Goal: Information Seeking & Learning: Learn about a topic

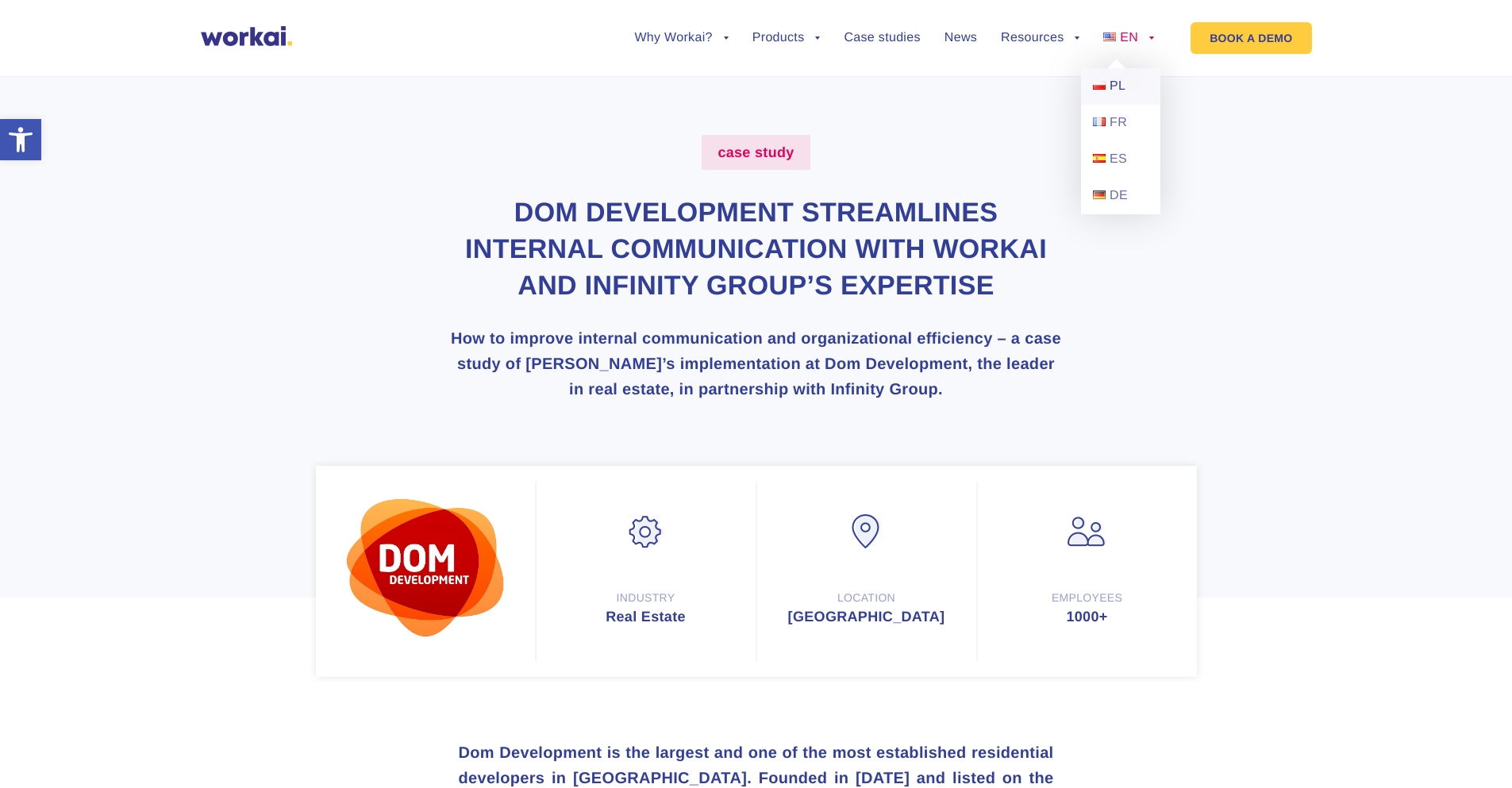
click at [1122, 91] on span "PL" at bounding box center [1117, 86] width 16 height 13
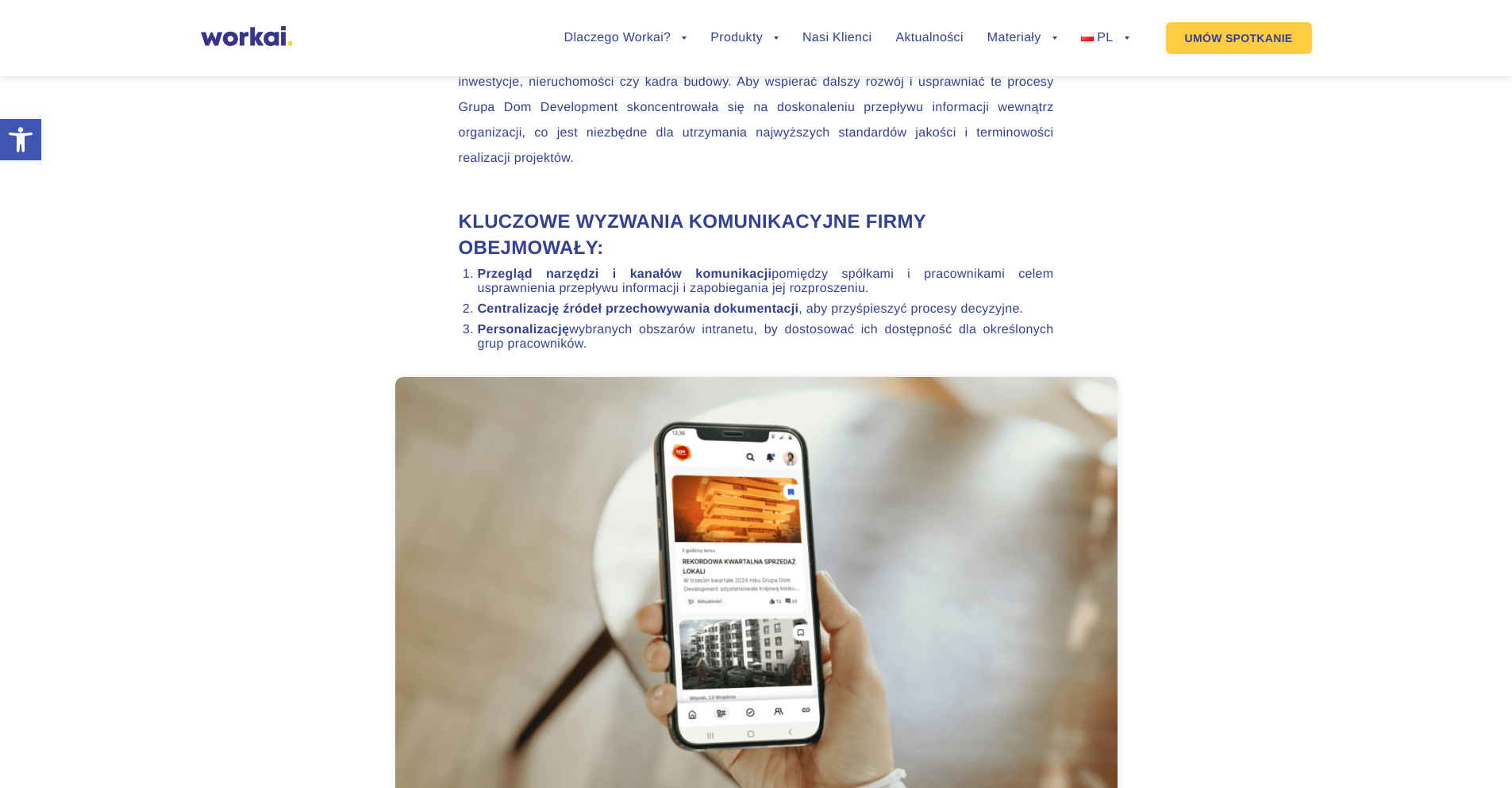
scroll to position [1746, 0]
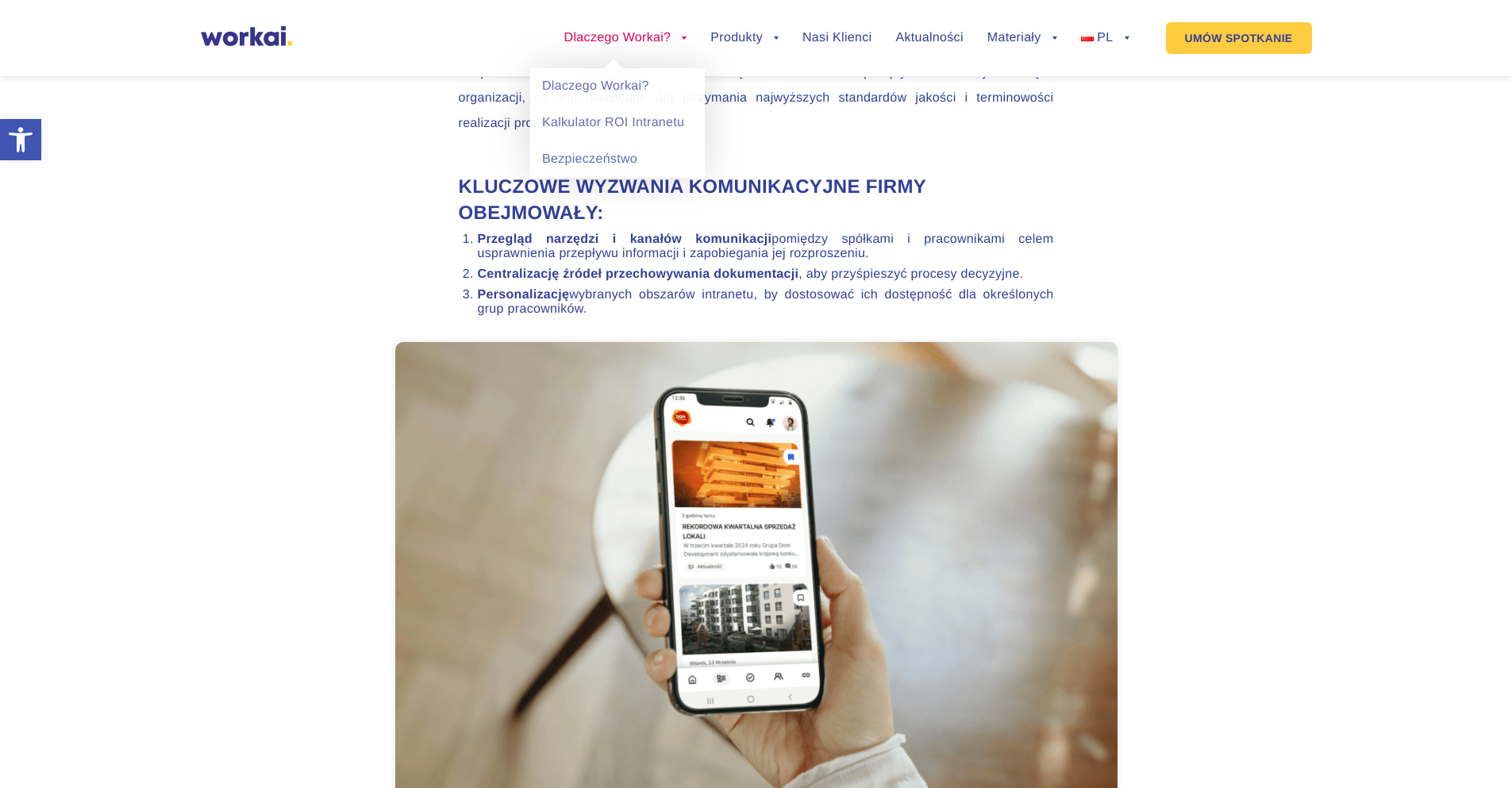
click at [651, 34] on link "Dlaczego Workai?" at bounding box center [625, 38] width 123 height 13
click at [612, 85] on link "Dlaczego Workai?" at bounding box center [618, 86] width 174 height 37
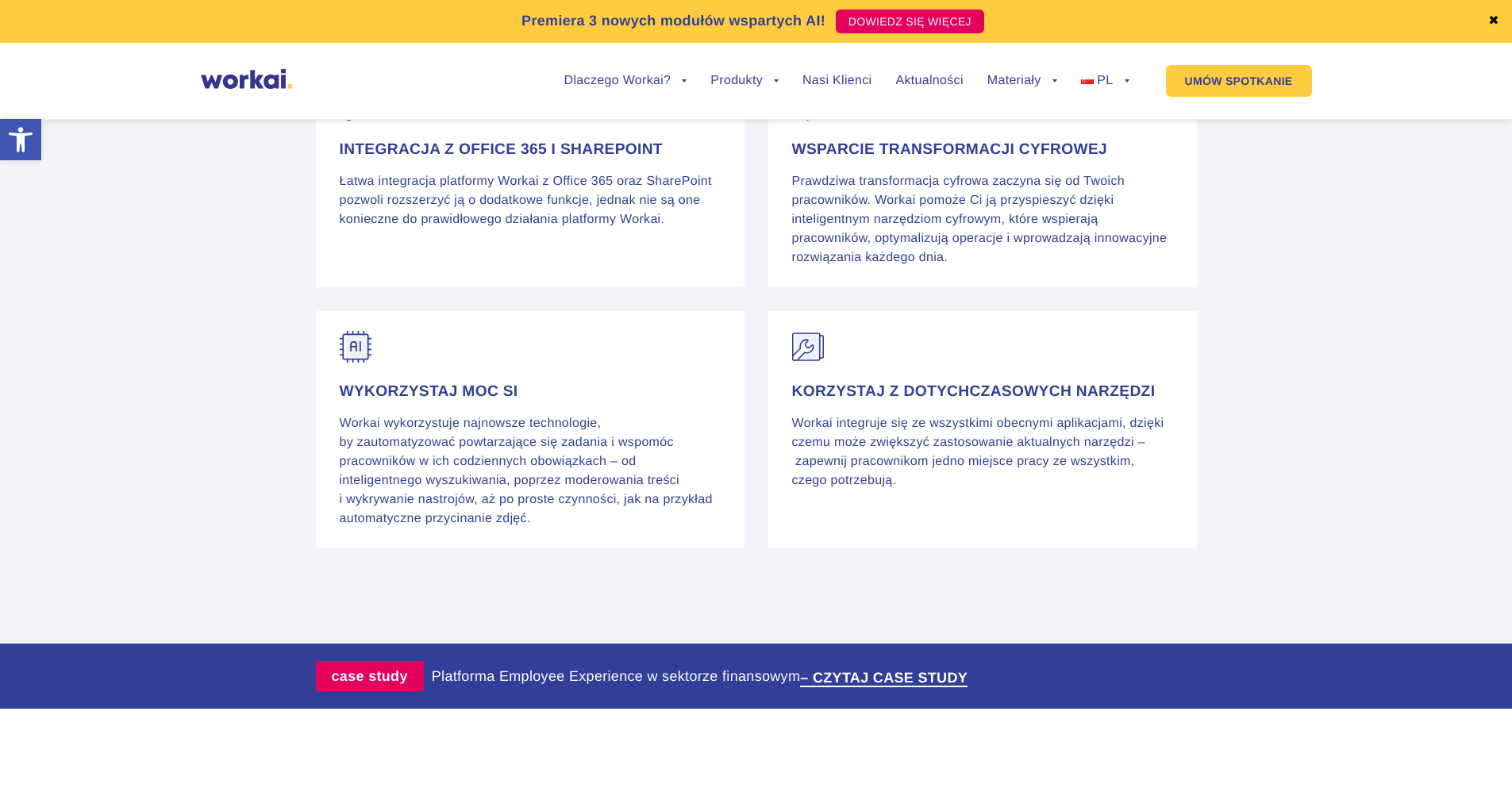
scroll to position [2699, 0]
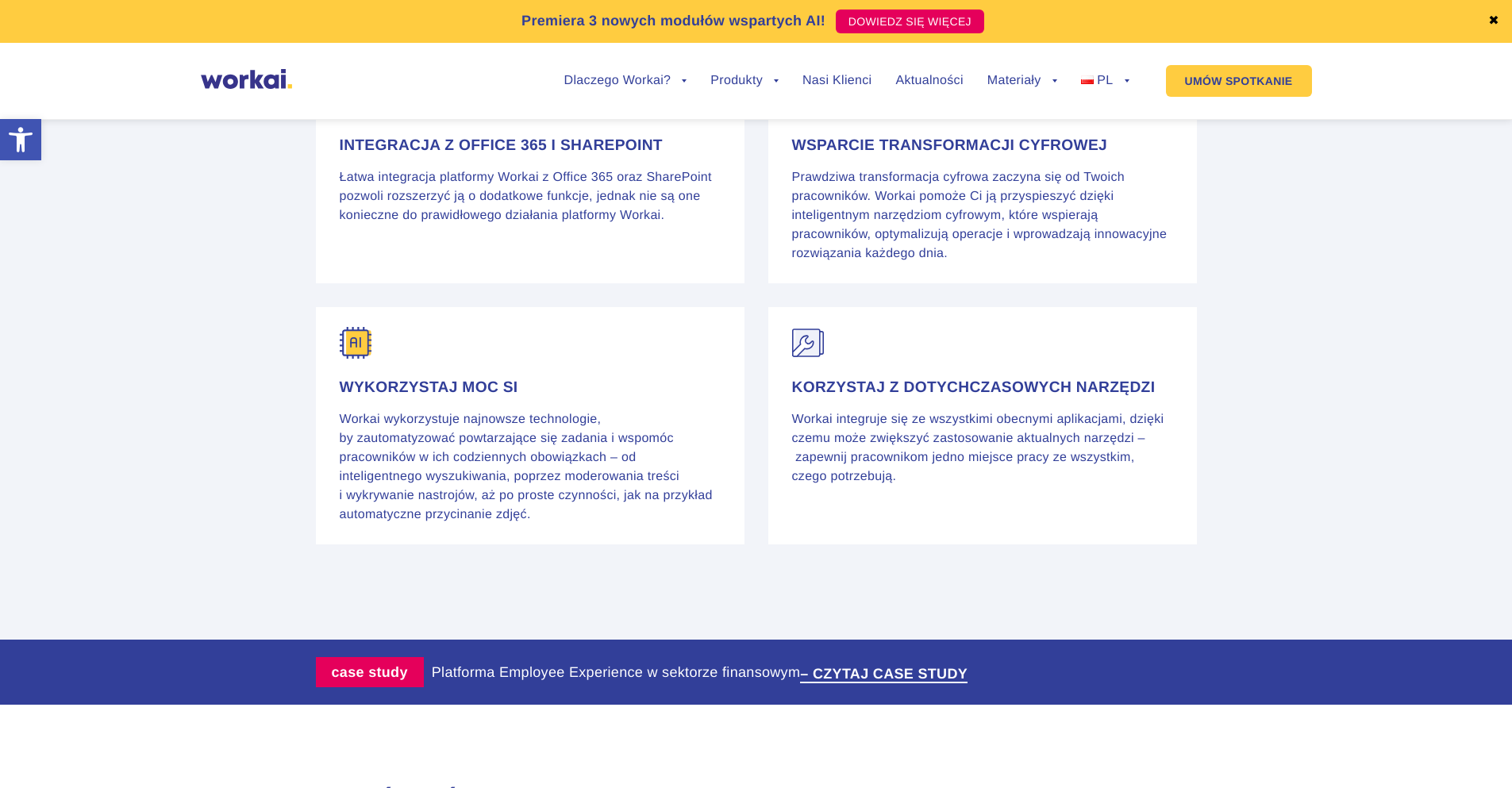
click at [651, 501] on p "Workai wykorzystuje najnowsze technologie, by zautomatyzować powtarzające się z…" at bounding box center [531, 468] width 382 height 114
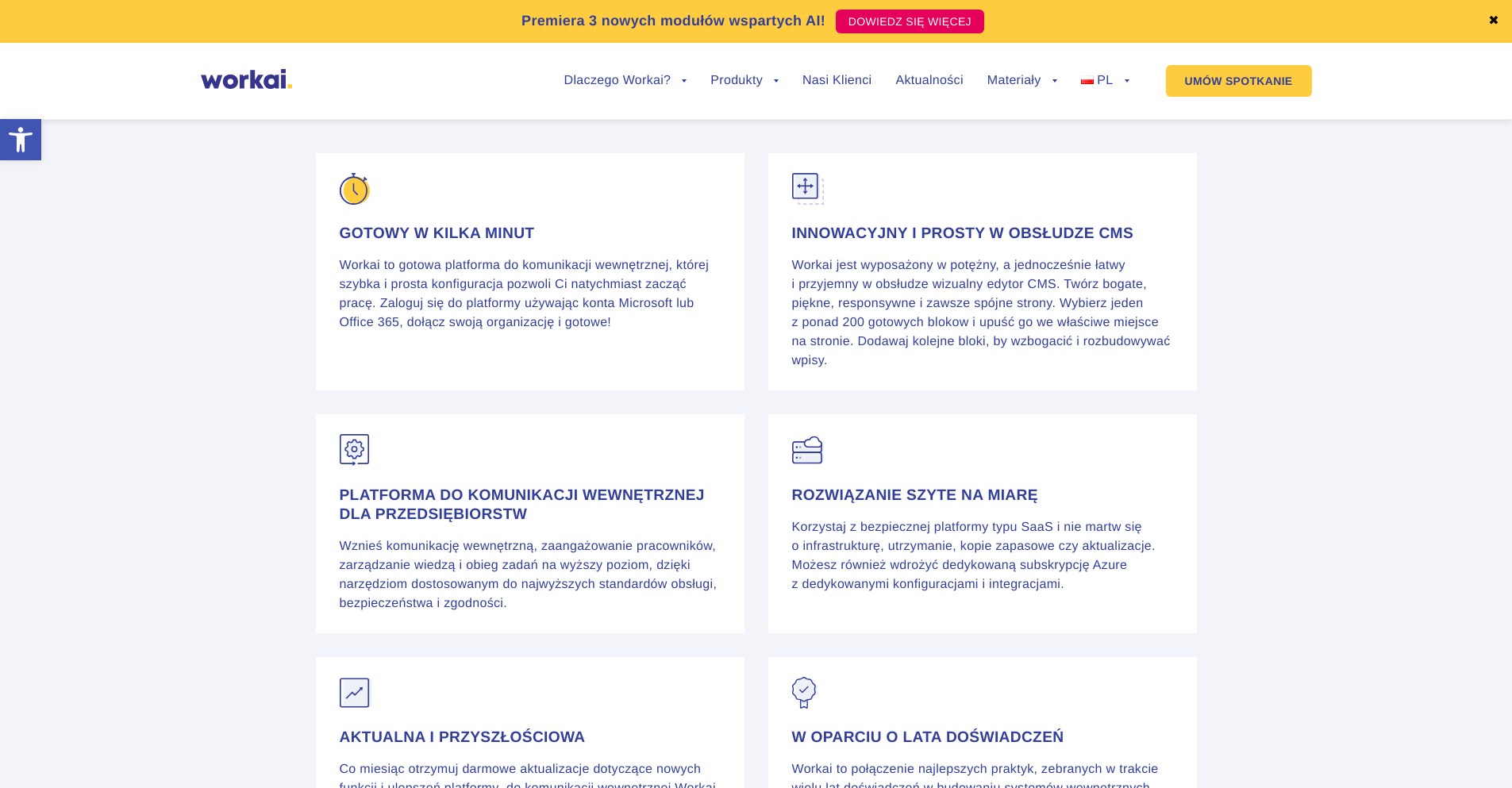
scroll to position [1429, 0]
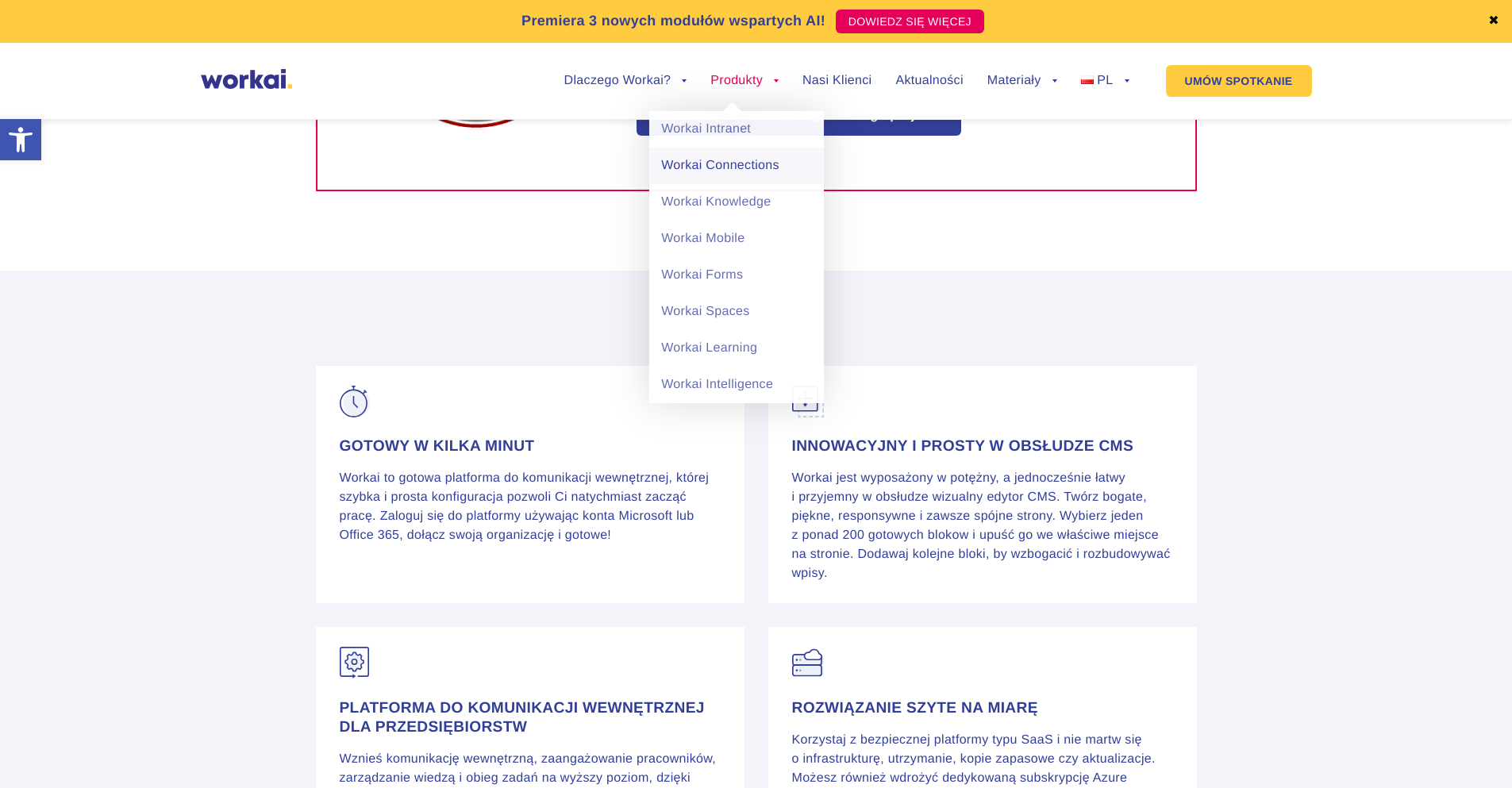
click at [740, 161] on link "Workai Connections" at bounding box center [737, 166] width 174 height 37
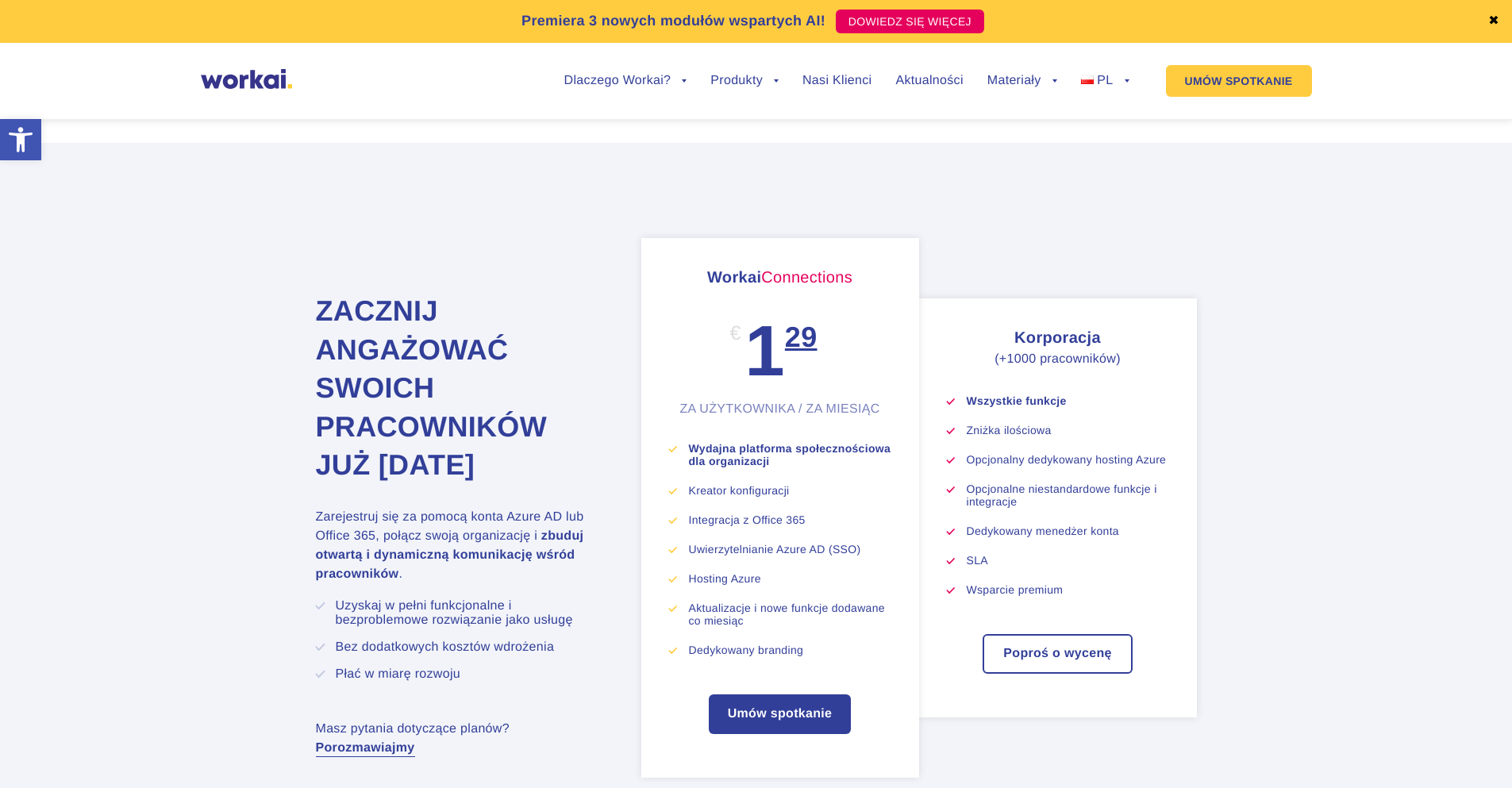
scroll to position [4444, 0]
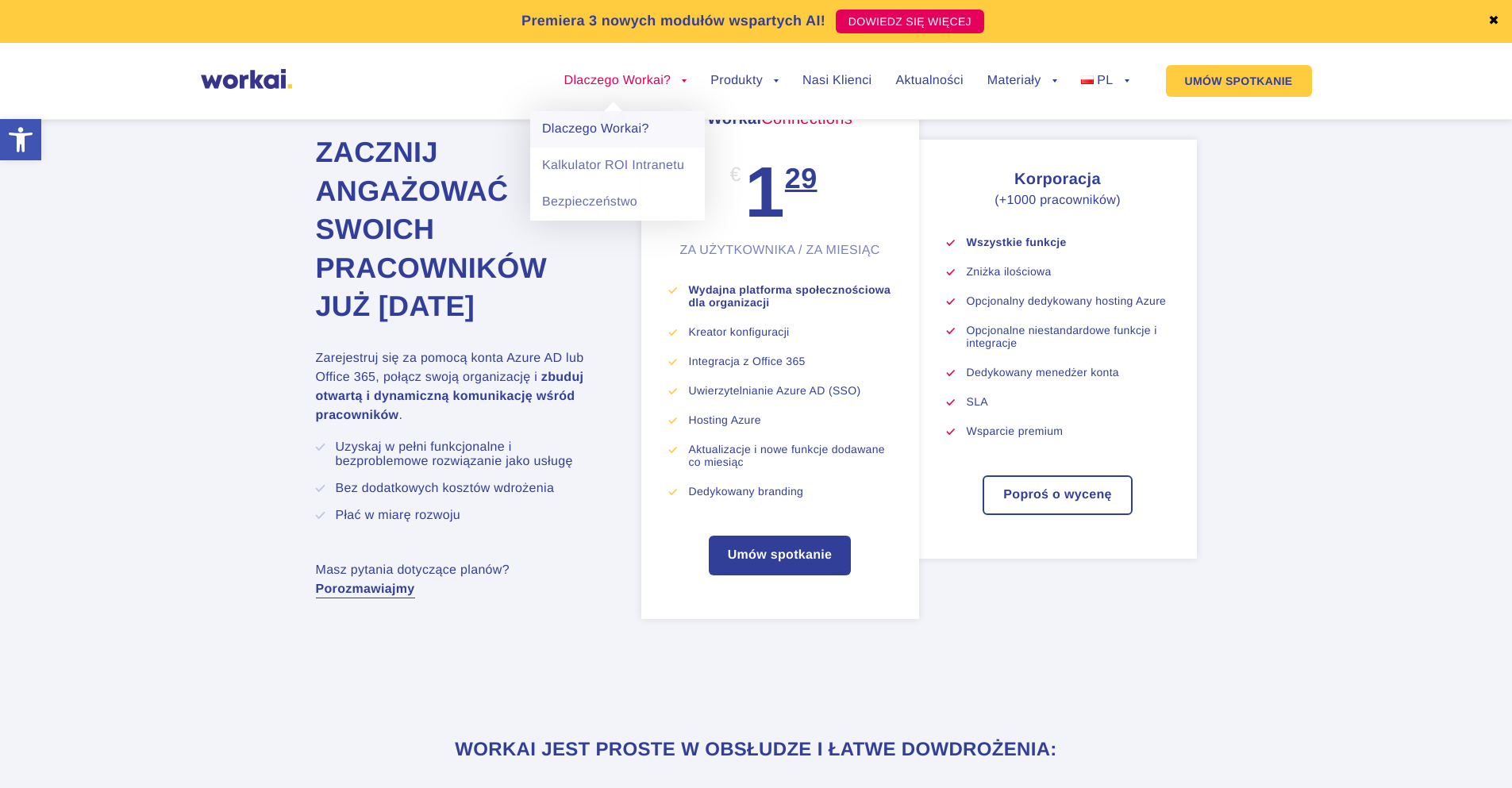
click at [573, 125] on link "Dlaczego Workai?" at bounding box center [618, 129] width 174 height 37
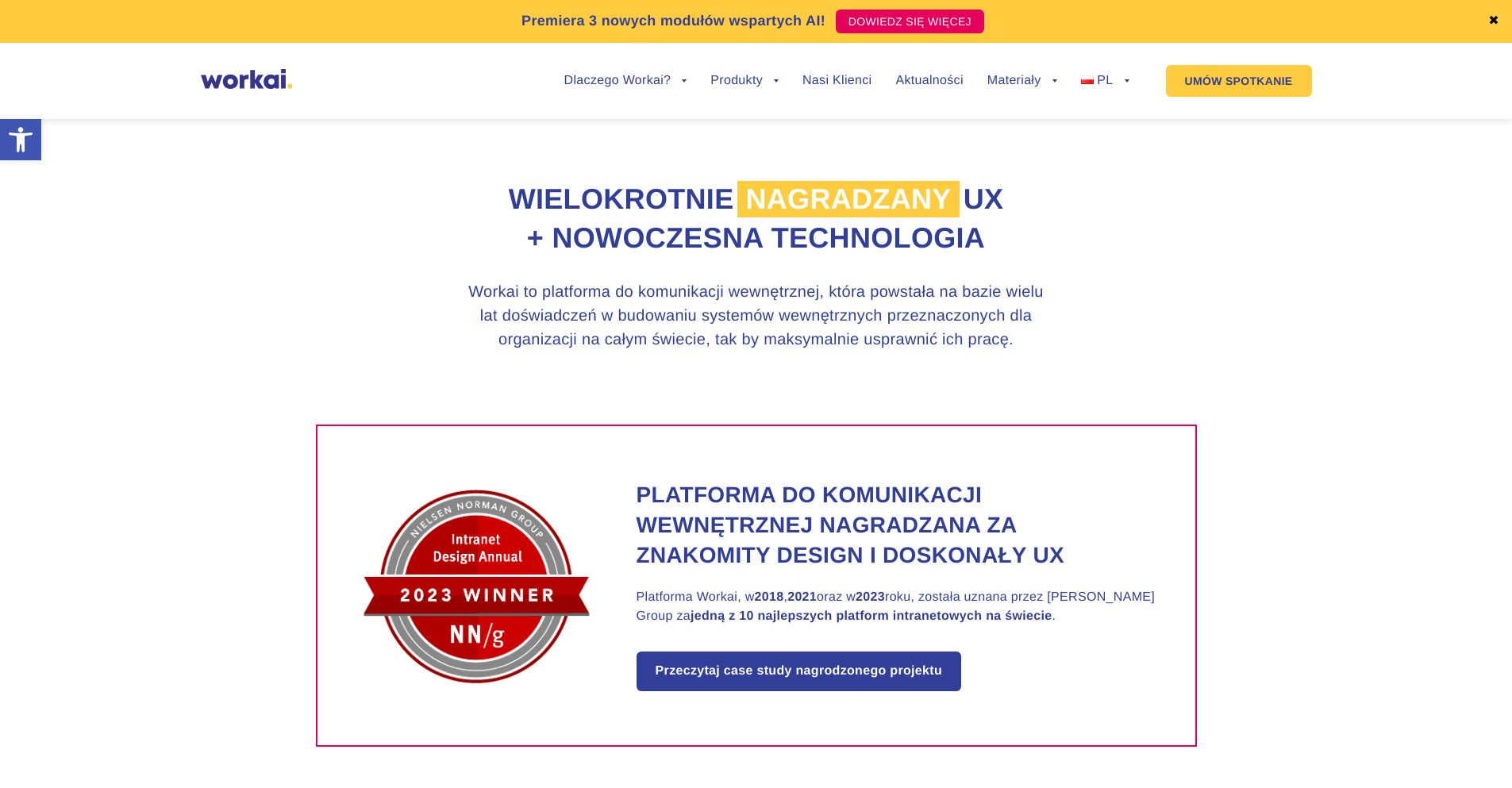
scroll to position [238, 0]
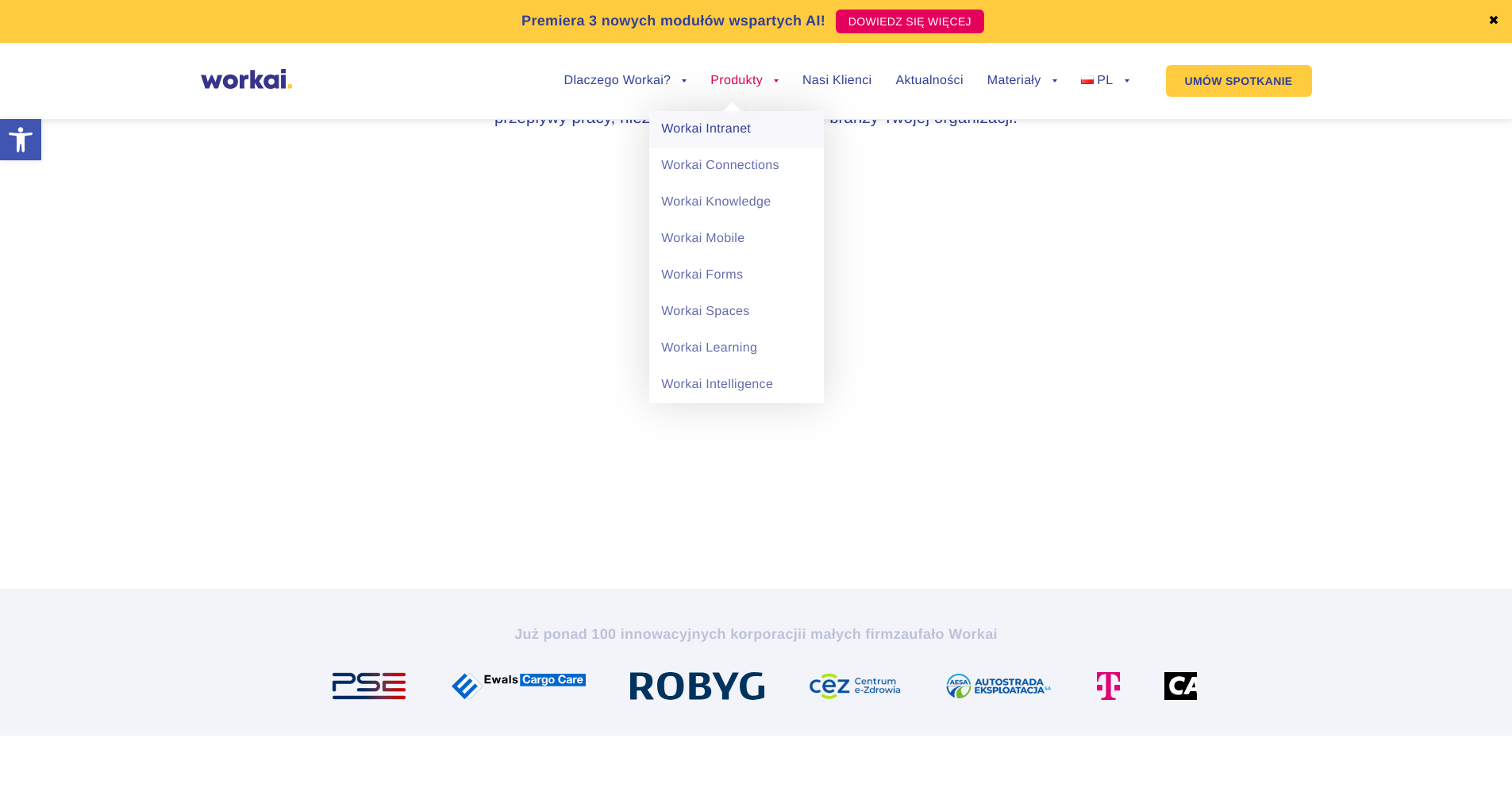
click at [734, 139] on link "Workai Intranet" at bounding box center [737, 129] width 174 height 37
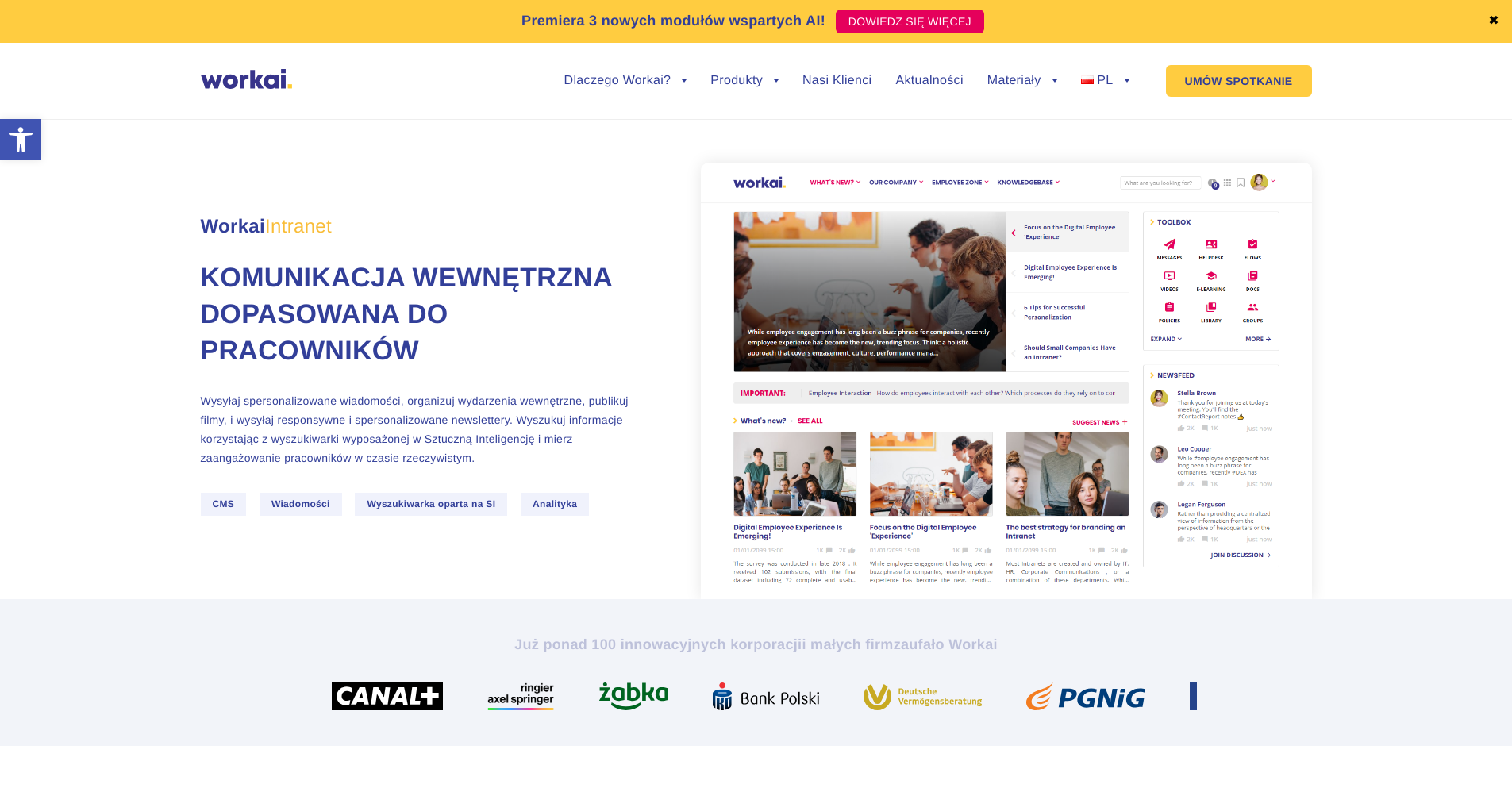
click at [304, 516] on span "Wiadomości" at bounding box center [301, 504] width 82 height 23
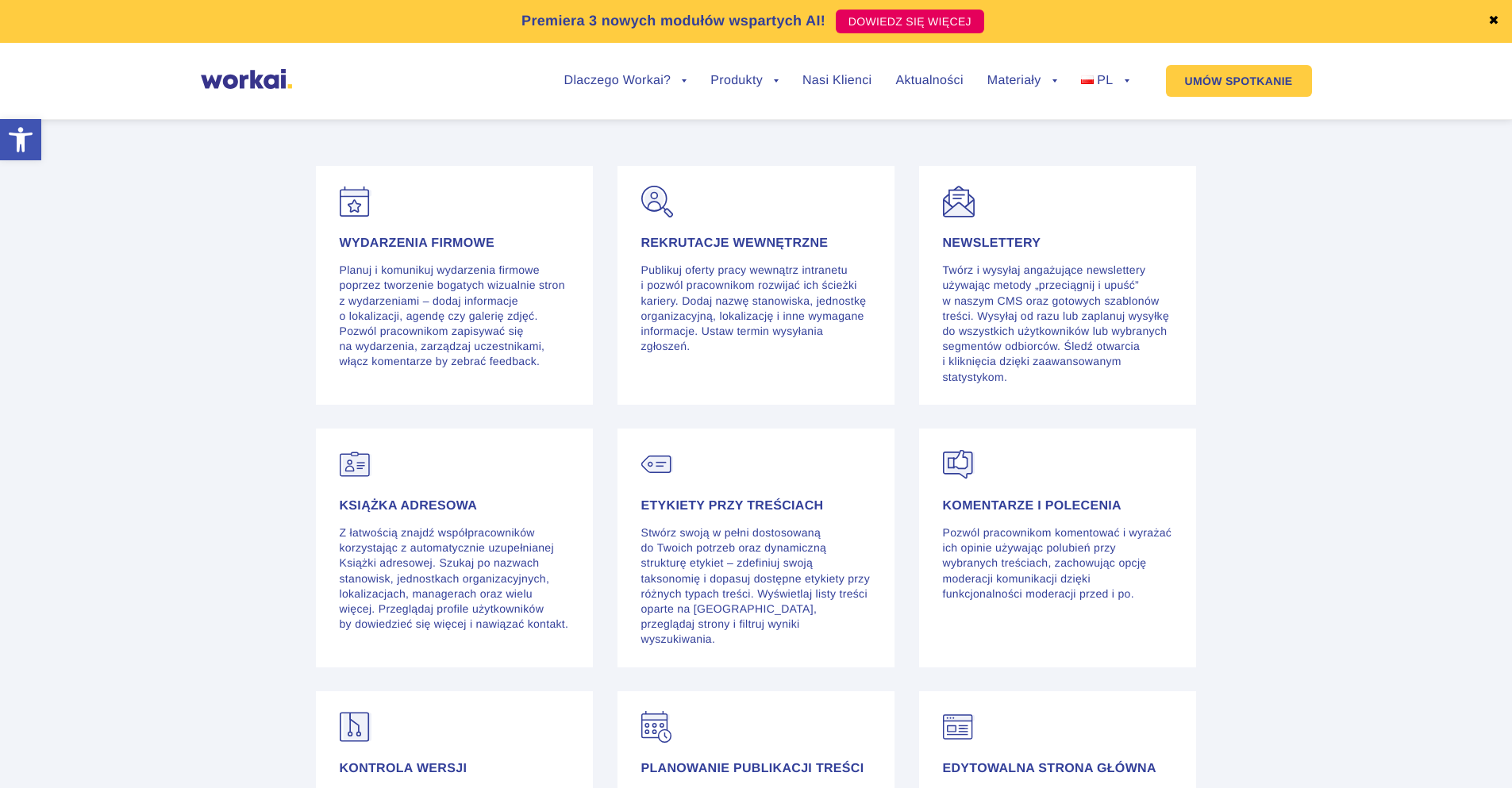
scroll to position [3333, 0]
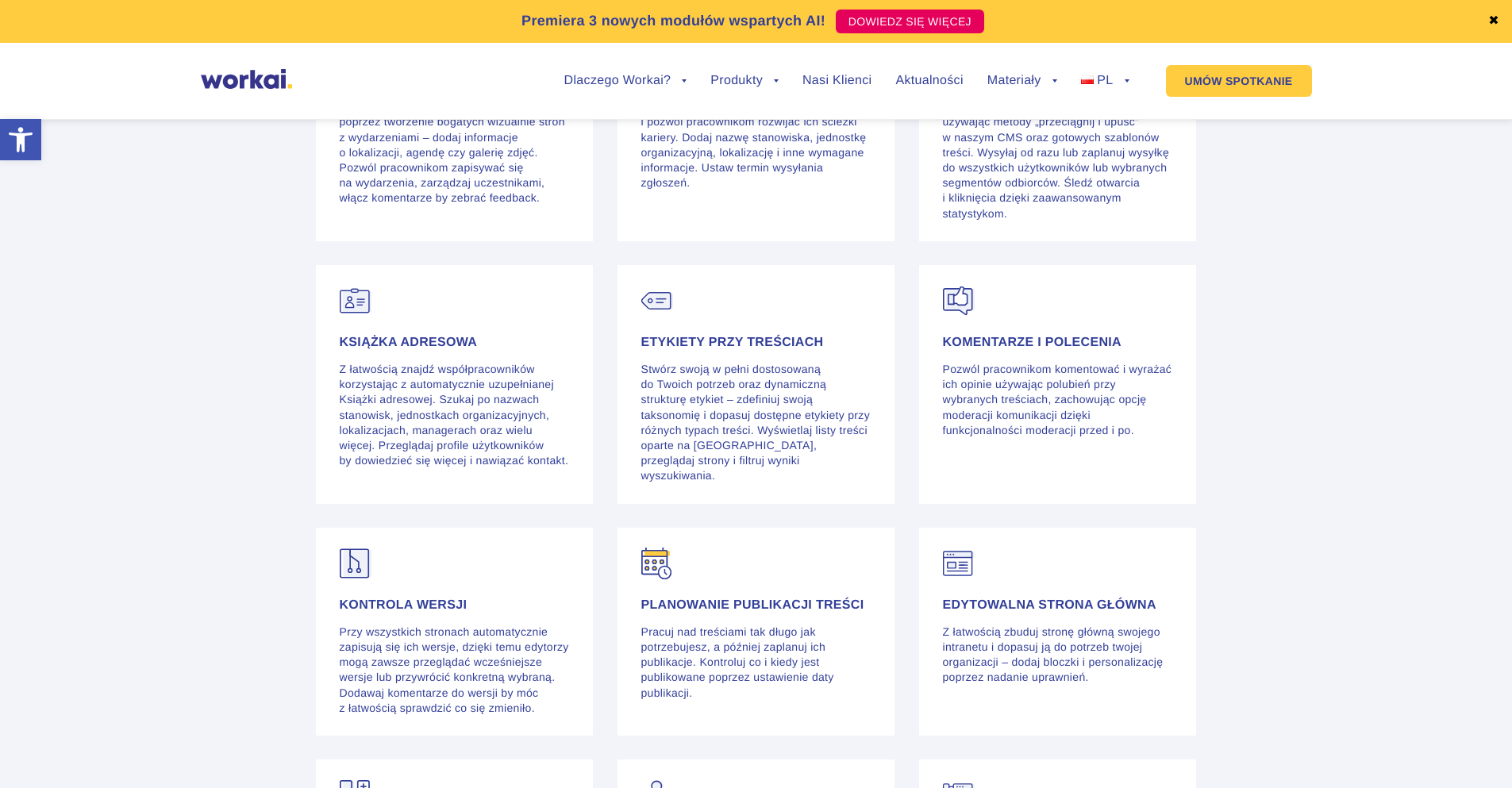
click at [734, 612] on h4 "Planowanie publikacji treści" at bounding box center [756, 605] width 231 height 13
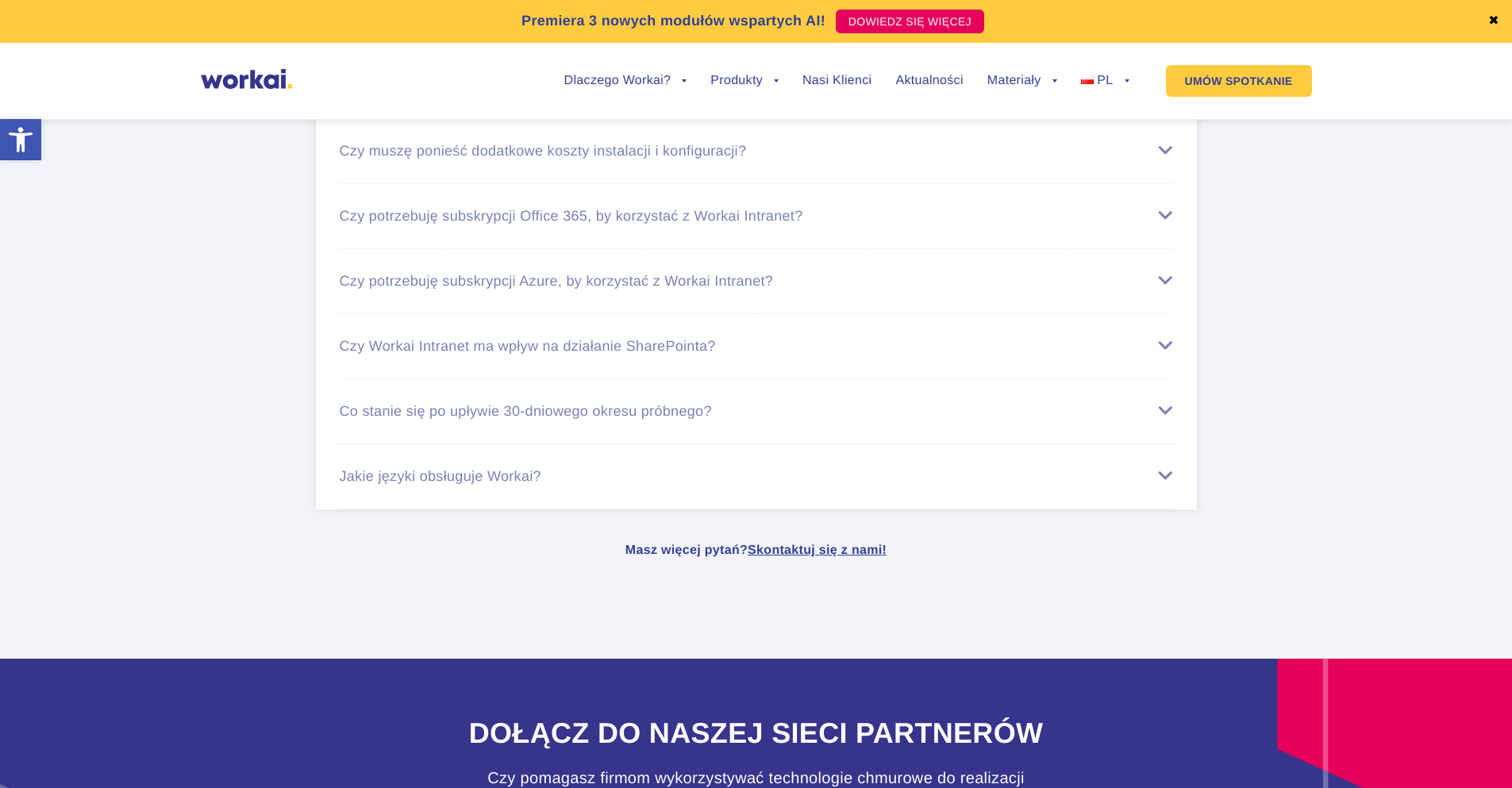
scroll to position [6429, 0]
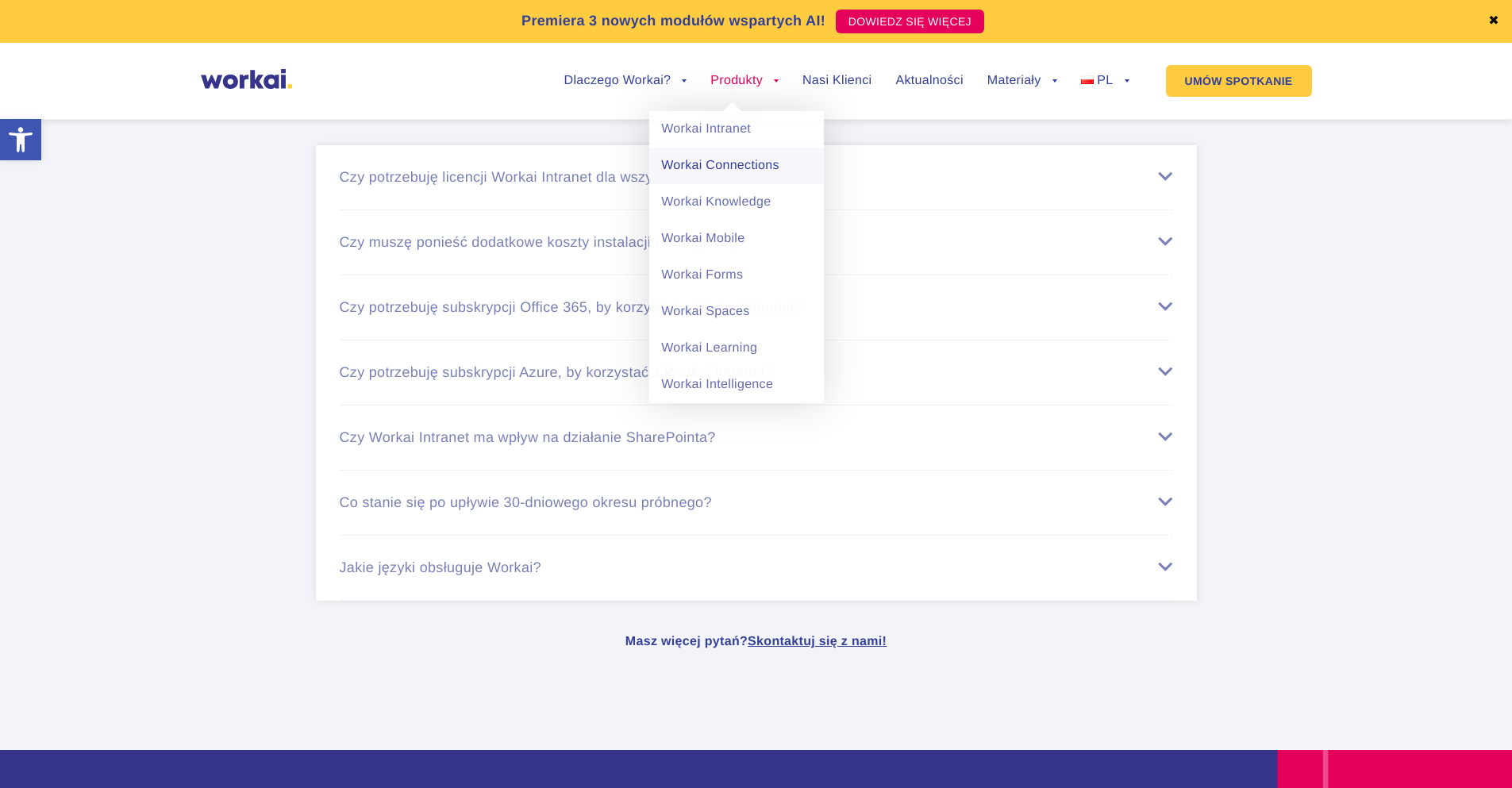
click at [750, 174] on link "Workai Connections" at bounding box center [737, 166] width 174 height 37
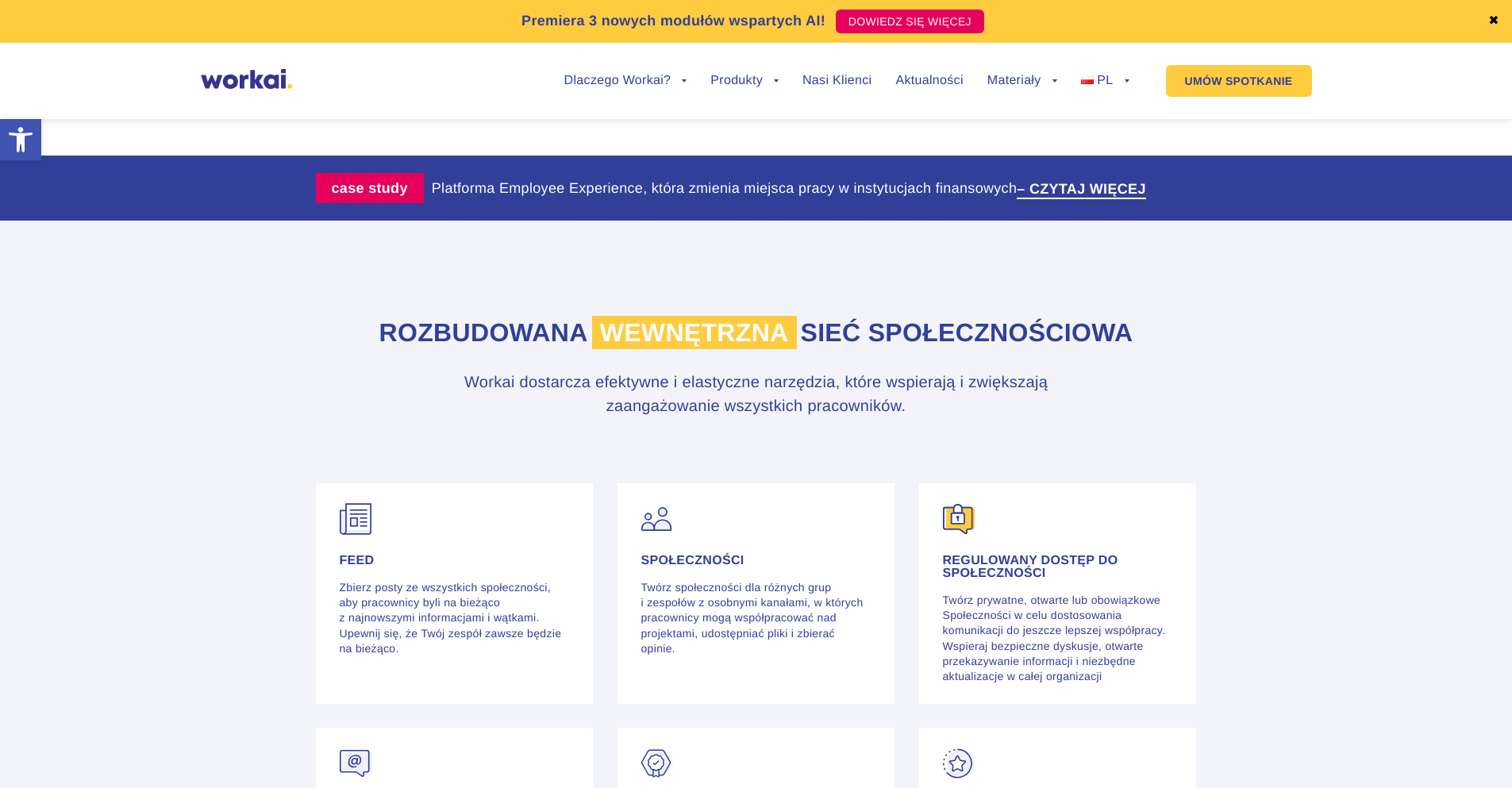
scroll to position [2619, 0]
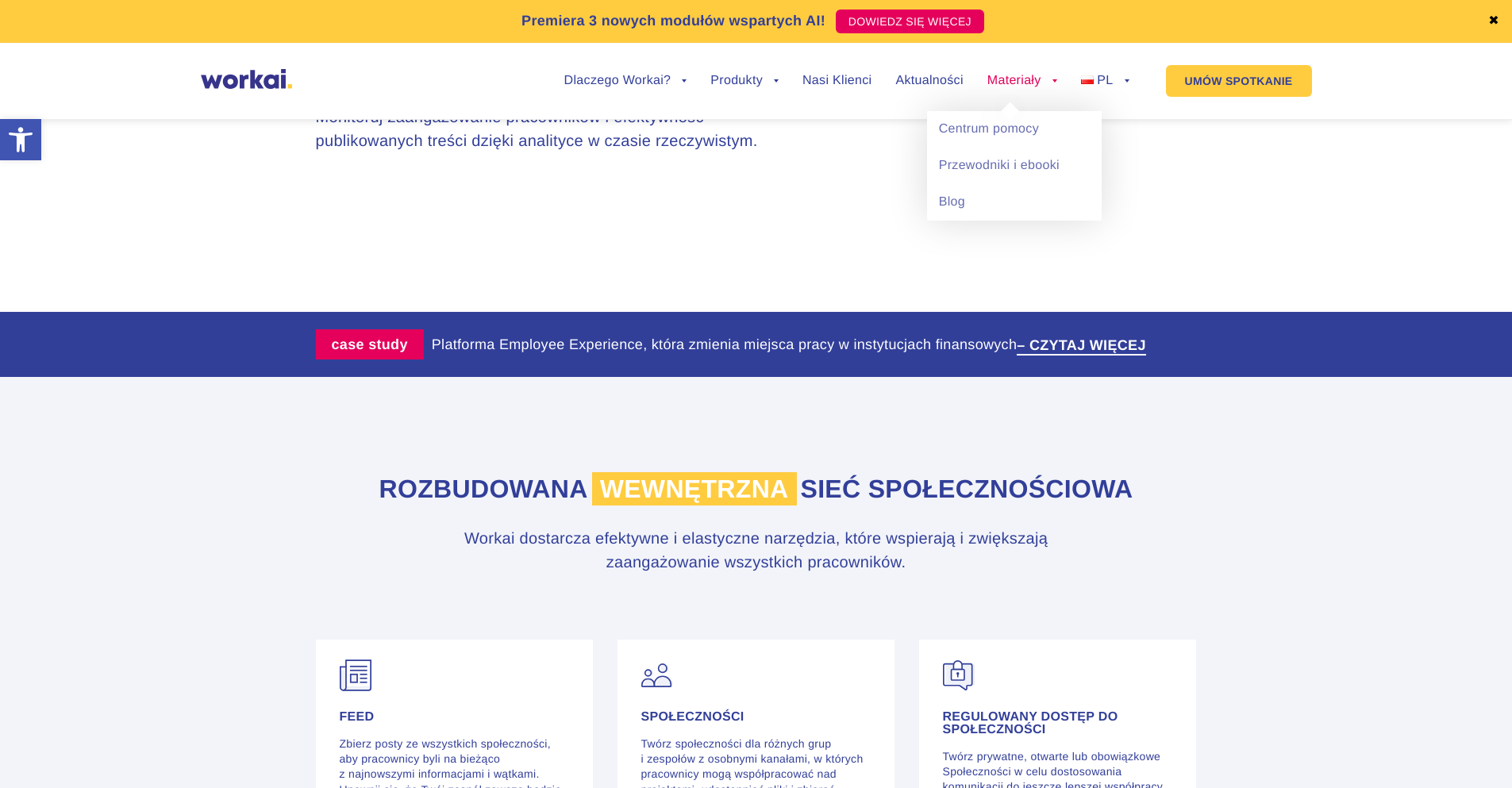
click at [1005, 78] on link "Materiały" at bounding box center [1023, 82] width 70 height 13
click at [1014, 125] on link "Centrum pomocy" at bounding box center [1014, 129] width 174 height 37
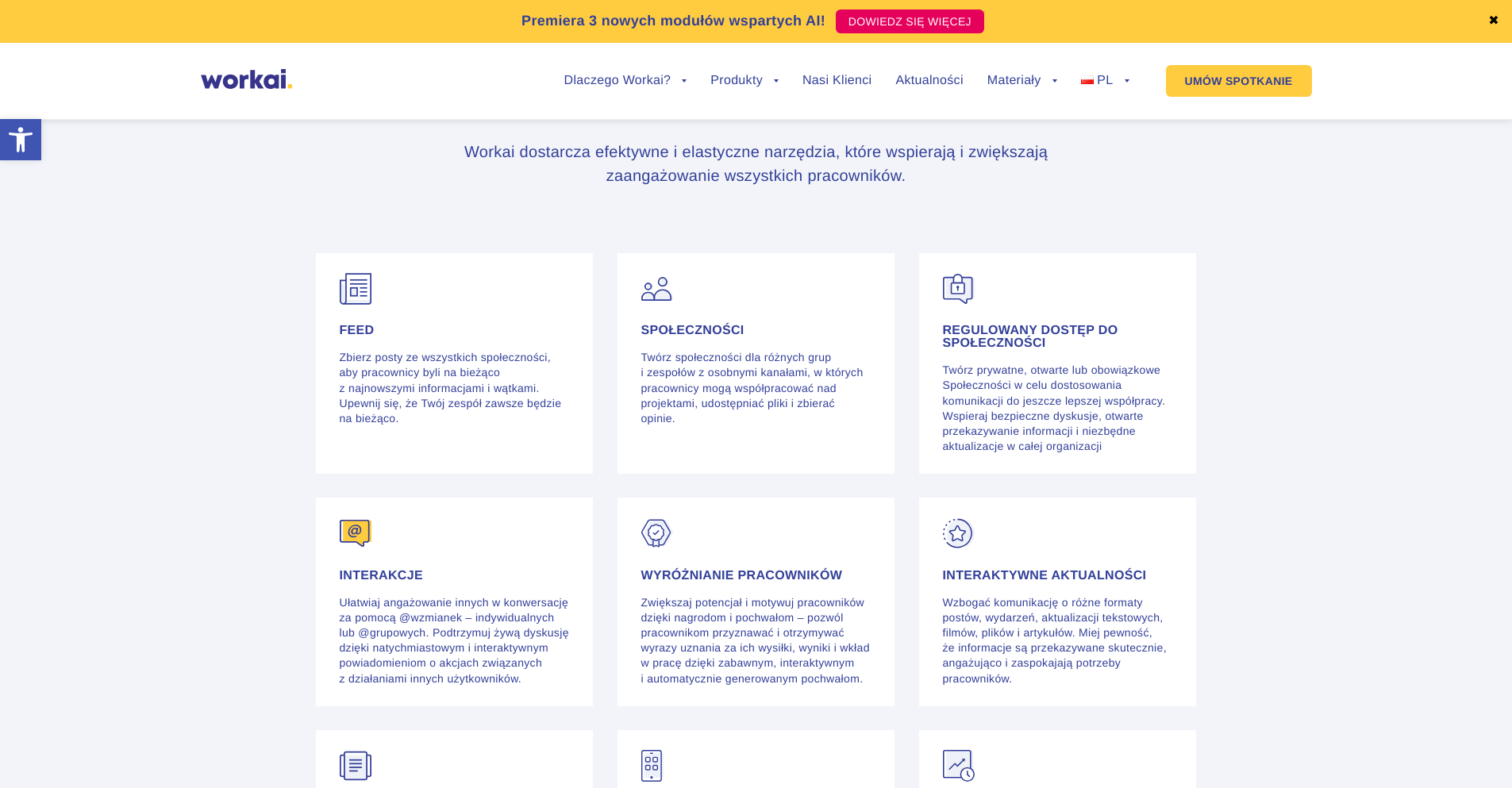
scroll to position [2814, 0]
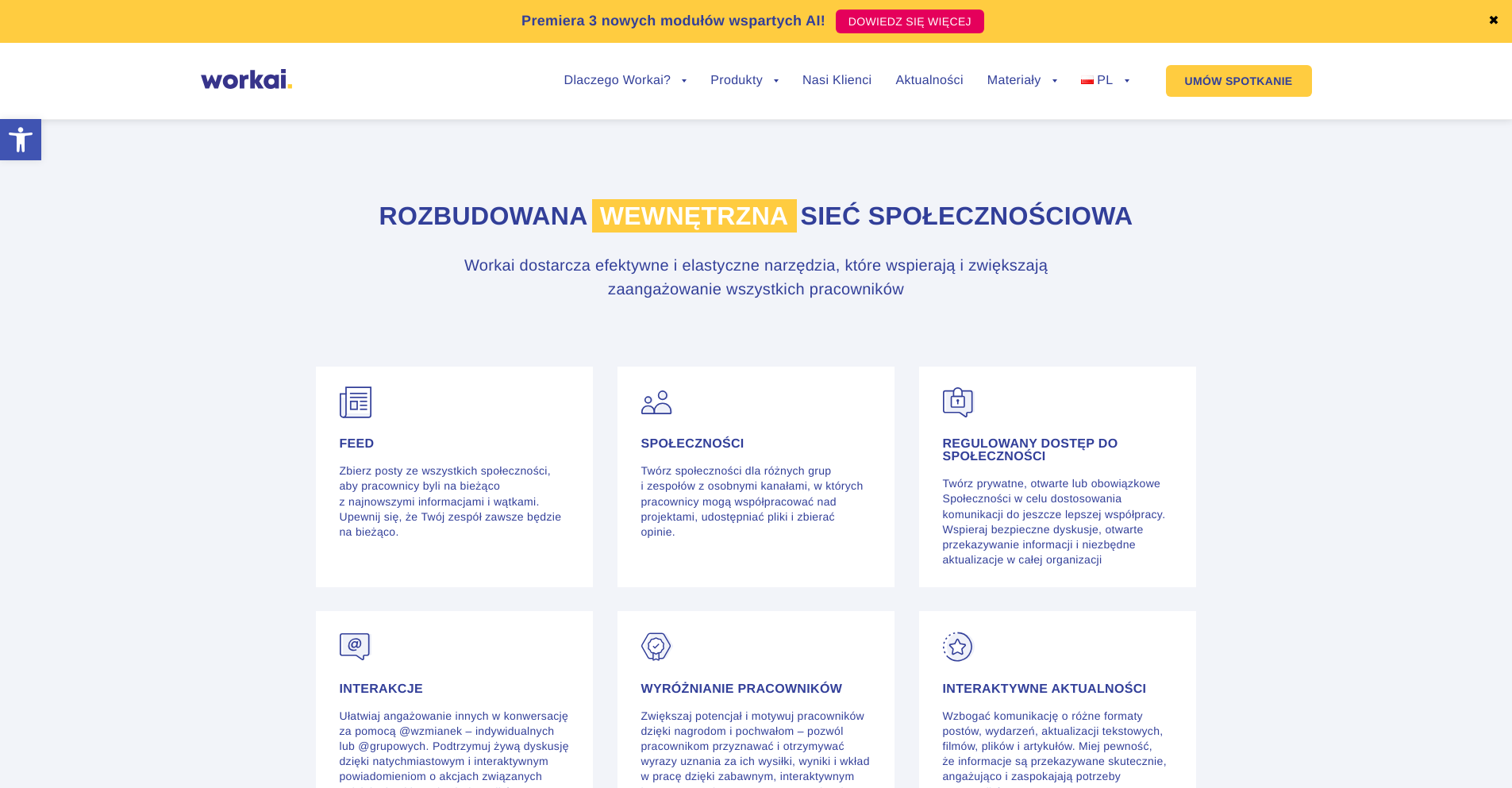
scroll to position [4762, 0]
